Goal: Register for event/course

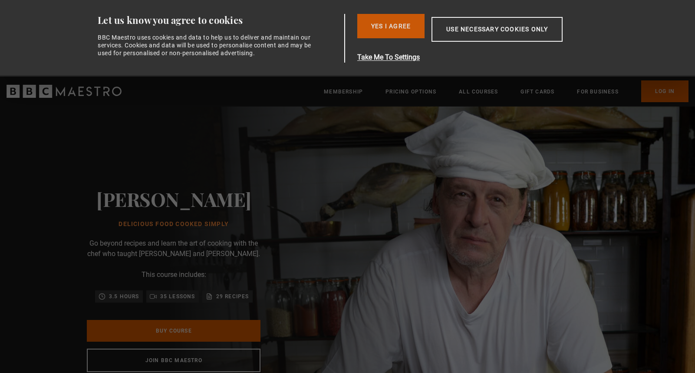
click at [389, 24] on button "Yes I Agree" at bounding box center [390, 26] width 67 height 24
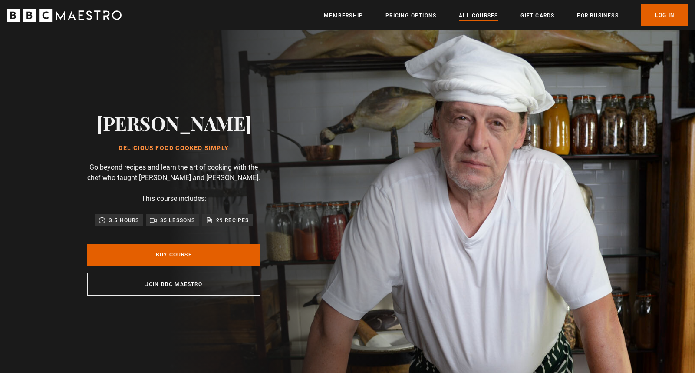
click at [472, 17] on link "All Courses" at bounding box center [478, 15] width 39 height 9
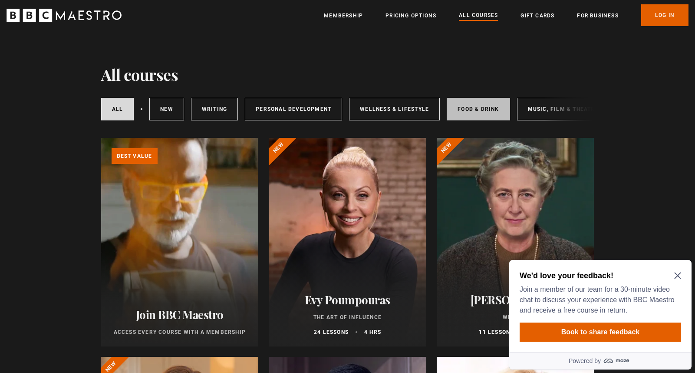
click at [474, 113] on link "Food & Drink" at bounding box center [478, 109] width 63 height 23
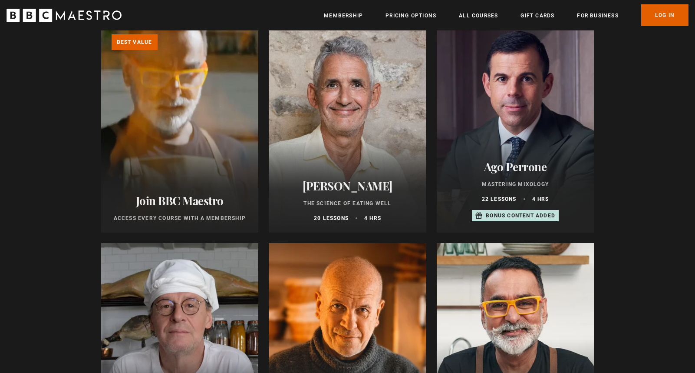
scroll to position [93, 0]
